Goal: Task Accomplishment & Management: Manage account settings

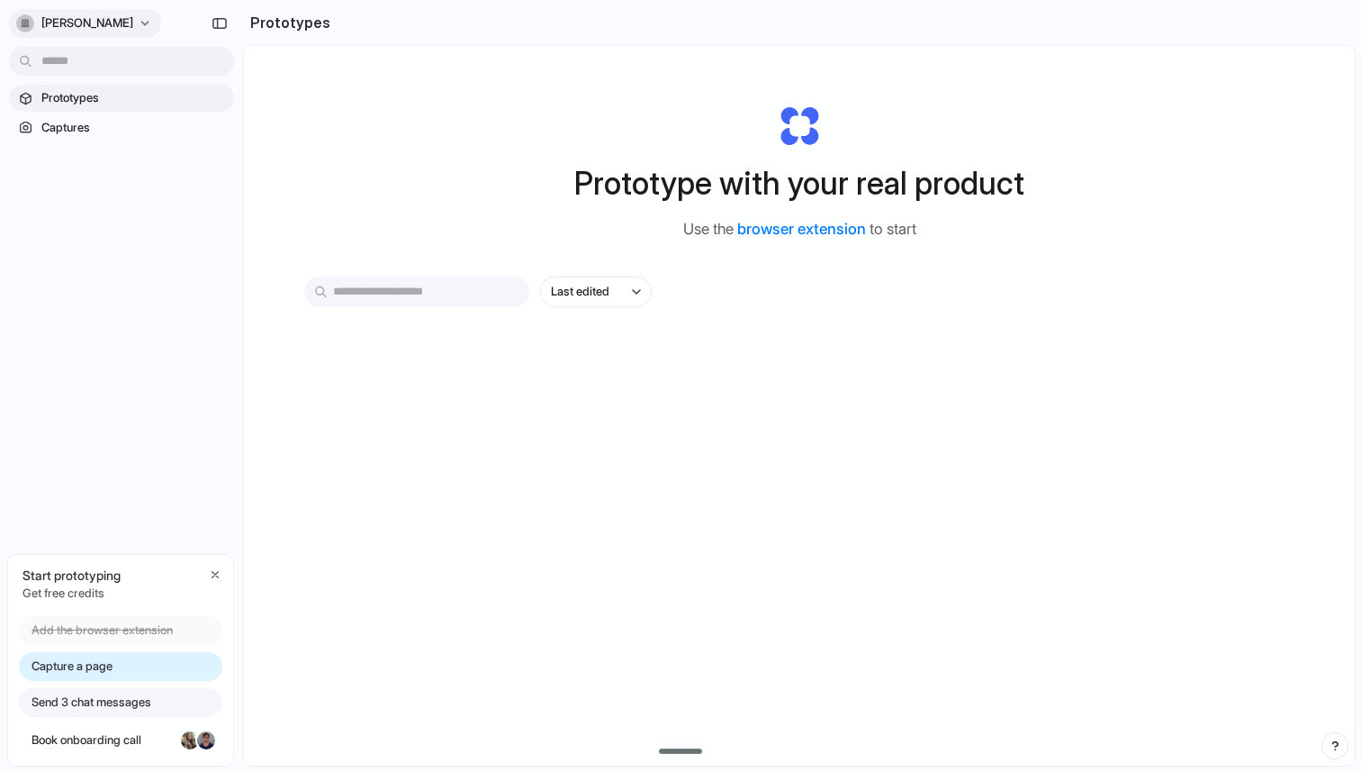
click at [119, 28] on span "[PERSON_NAME]" at bounding box center [87, 23] width 92 height 18
click at [119, 28] on div "Settings Invite members Change theme Sign out" at bounding box center [680, 386] width 1361 height 772
